Goal: Task Accomplishment & Management: Manage account settings

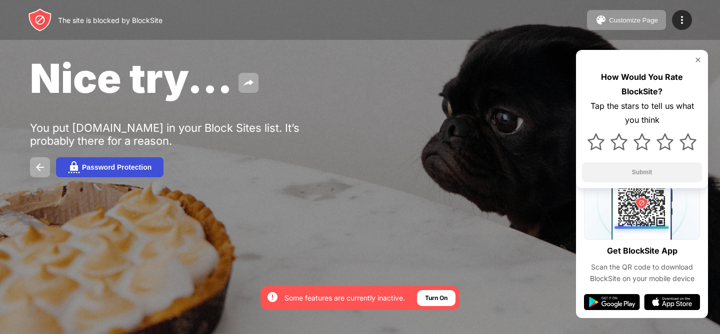
click at [96, 165] on div "Password Protection" at bounding box center [116, 167] width 69 height 8
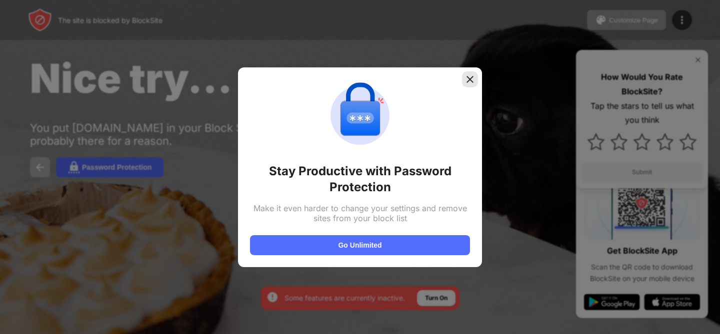
click at [471, 72] on div at bounding box center [470, 79] width 16 height 16
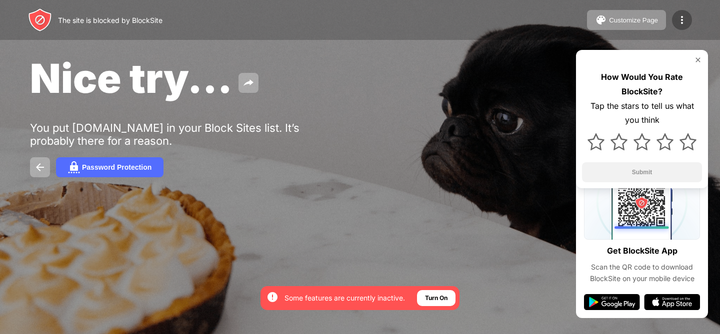
click at [690, 16] on div at bounding box center [682, 20] width 20 height 20
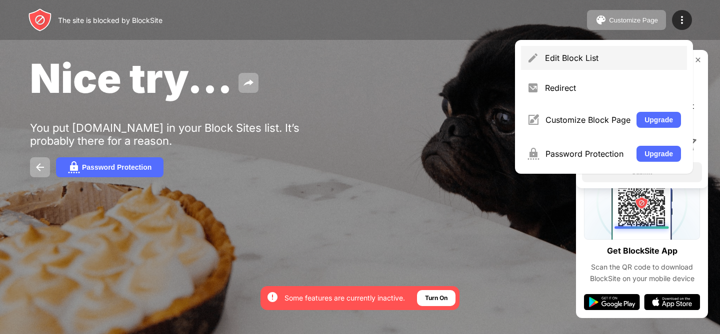
click at [622, 62] on div "Edit Block List" at bounding box center [613, 58] width 136 height 10
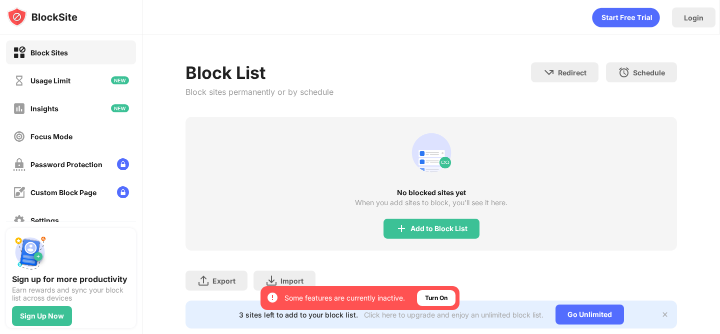
scroll to position [22, 0]
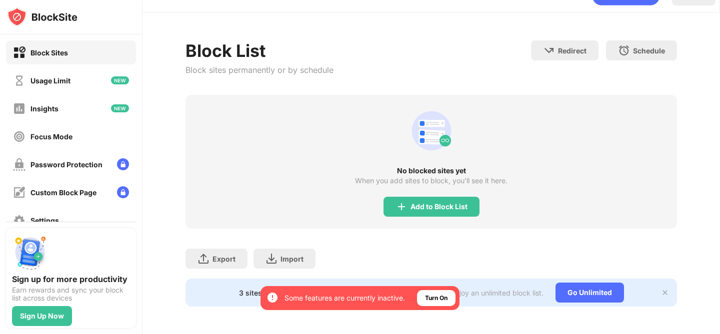
click at [666, 295] on img at bounding box center [665, 293] width 8 height 8
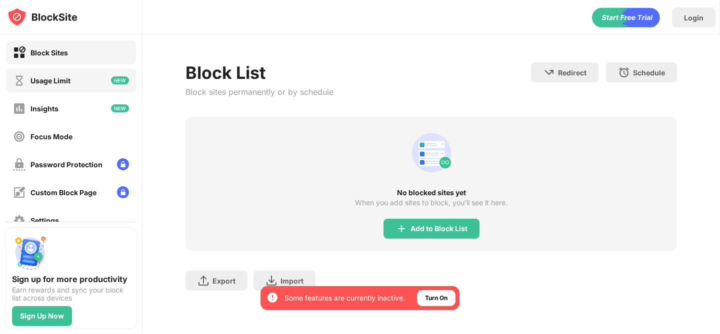
click at [59, 79] on div "Usage Limit" at bounding box center [50, 80] width 40 height 8
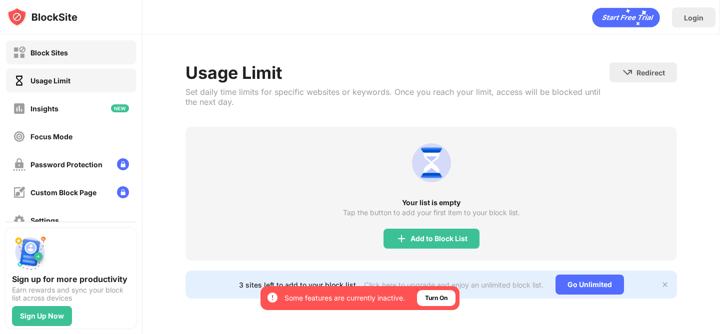
click at [64, 50] on div "Block Sites" at bounding box center [48, 52] width 37 height 8
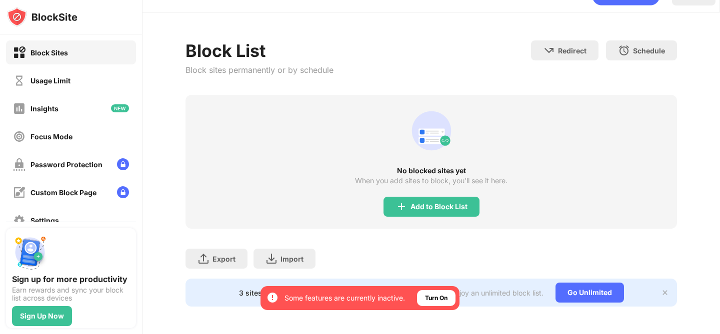
scroll to position [6, 0]
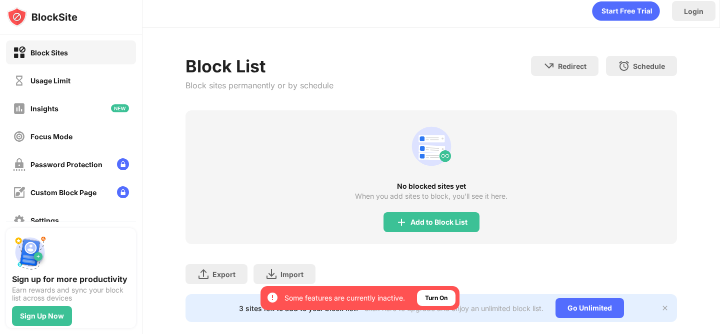
click at [632, 78] on div "Redirect Choose a site to be redirected to when blocking is active Schedule Sel…" at bounding box center [604, 77] width 146 height 42
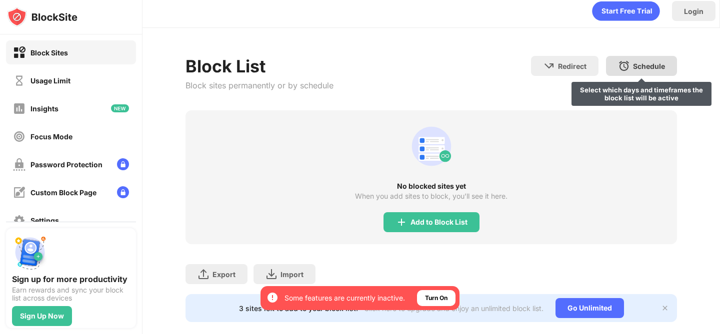
click at [647, 62] on div "Schedule" at bounding box center [649, 66] width 32 height 8
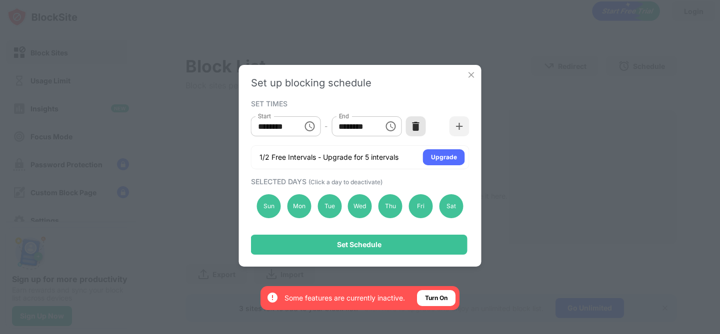
click at [411, 130] on img at bounding box center [415, 126] width 10 height 10
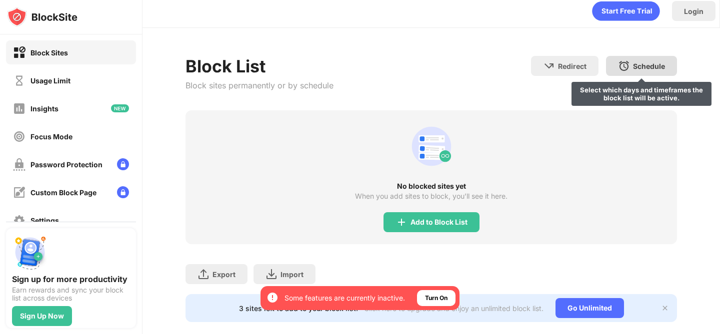
click at [634, 66] on div "Schedule" at bounding box center [649, 66] width 32 height 8
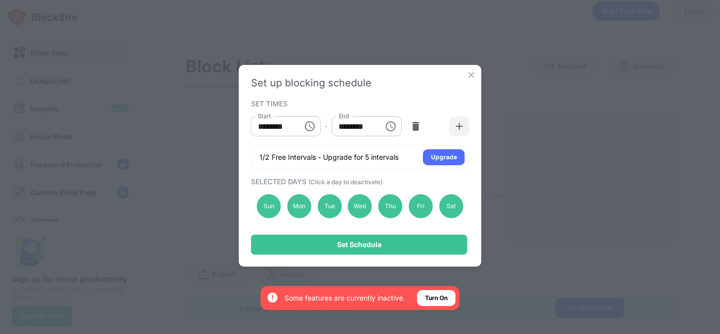
click at [473, 74] on img at bounding box center [471, 75] width 10 height 10
